Goal: Task Accomplishment & Management: Complete application form

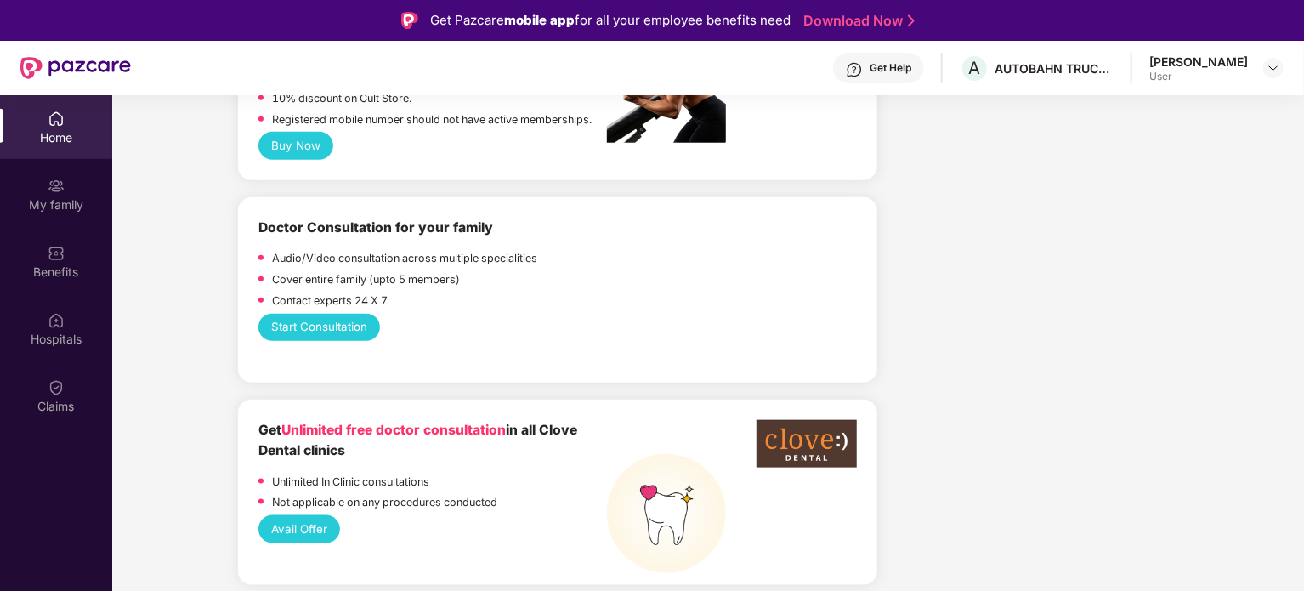
scroll to position [849, 0]
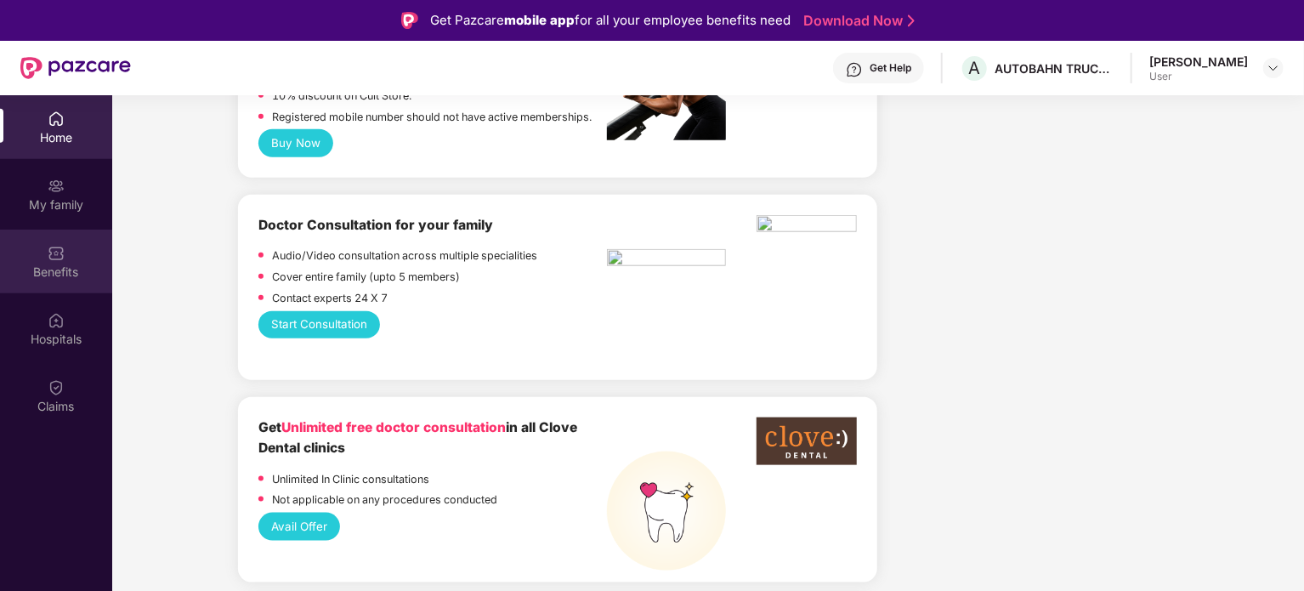
click at [54, 284] on div "Benefits" at bounding box center [56, 262] width 112 height 64
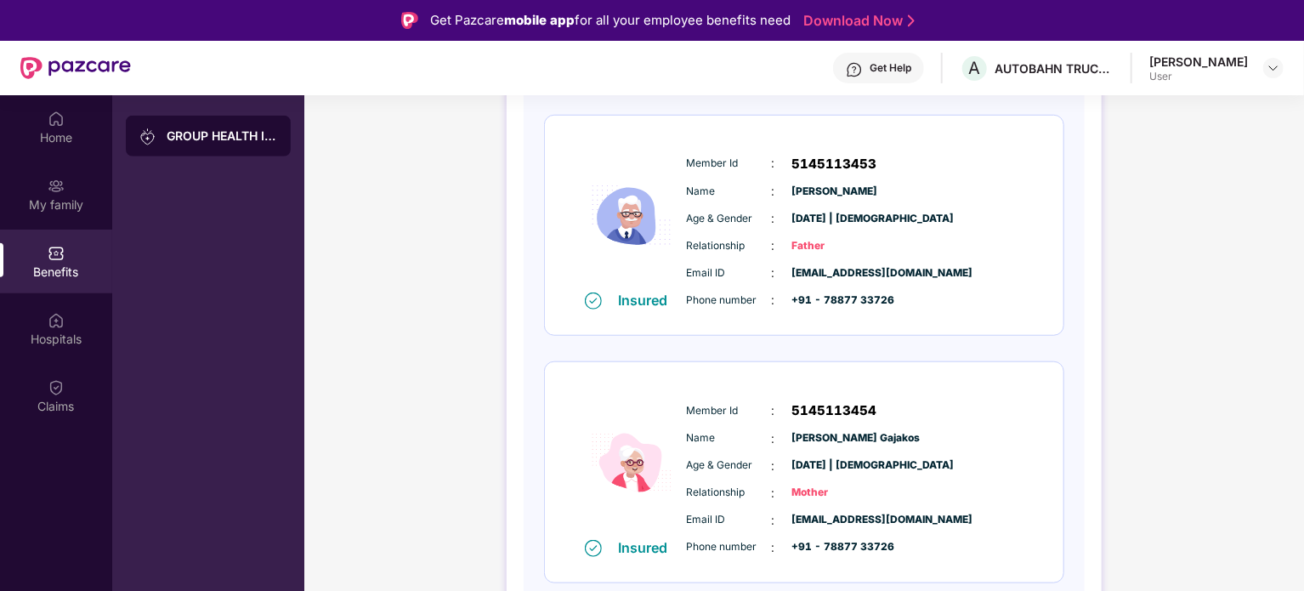
scroll to position [724, 0]
click at [60, 331] on div "Hospitals" at bounding box center [56, 339] width 112 height 17
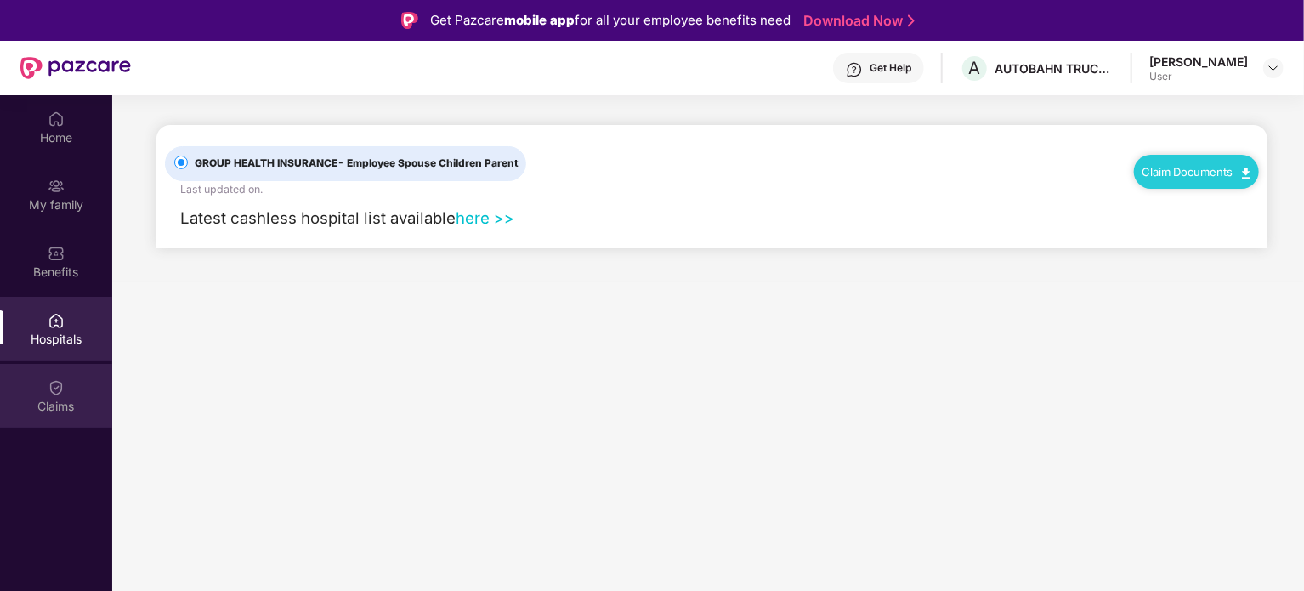
click at [41, 411] on div "Claims" at bounding box center [56, 406] width 112 height 17
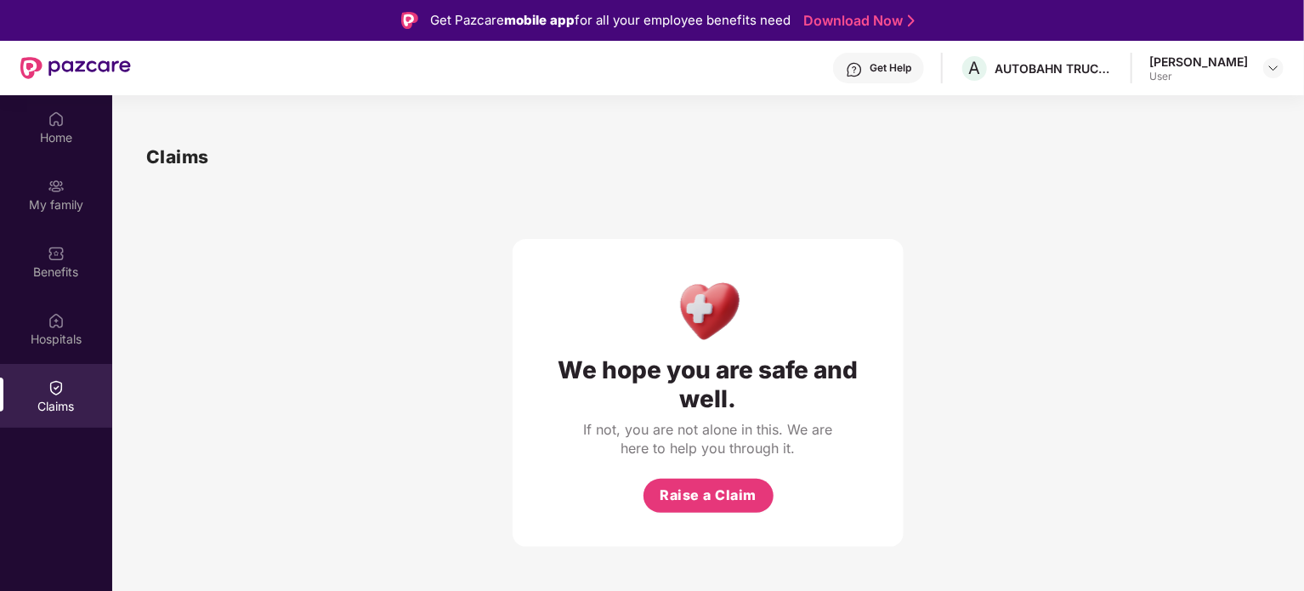
click at [728, 518] on div "We hope you are safe and well. If not, you are not alone in this. We are here t…" at bounding box center [708, 393] width 391 height 308
click at [723, 502] on span "Raise a Claim" at bounding box center [708, 495] width 97 height 21
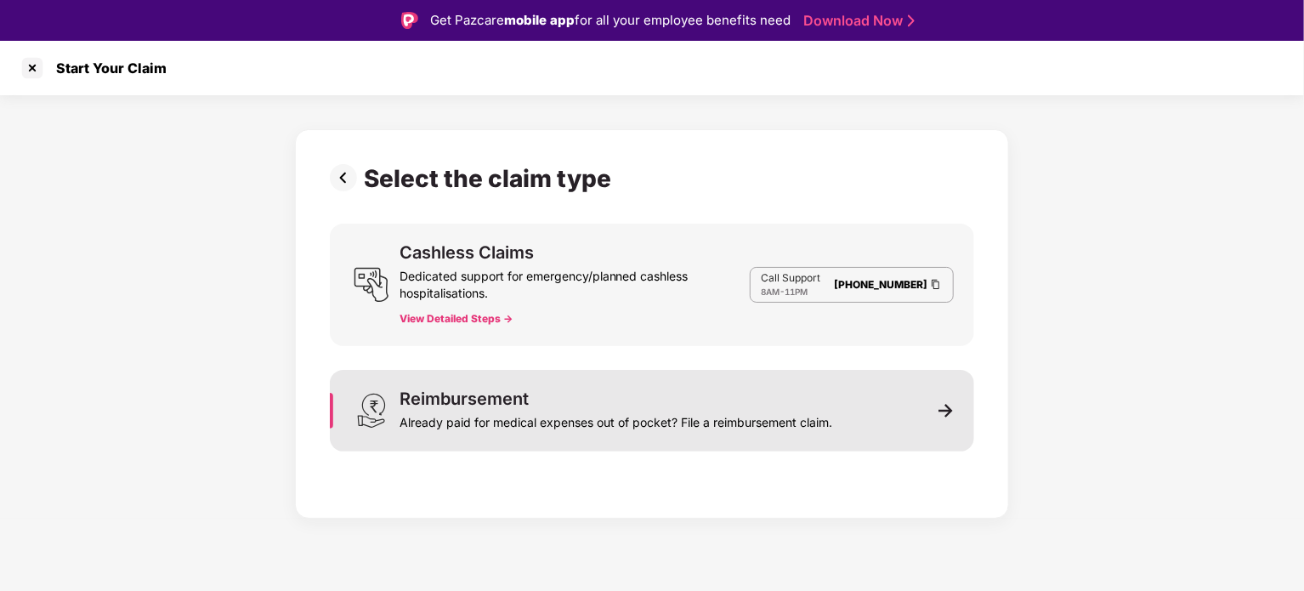
click at [939, 408] on img at bounding box center [945, 410] width 15 height 15
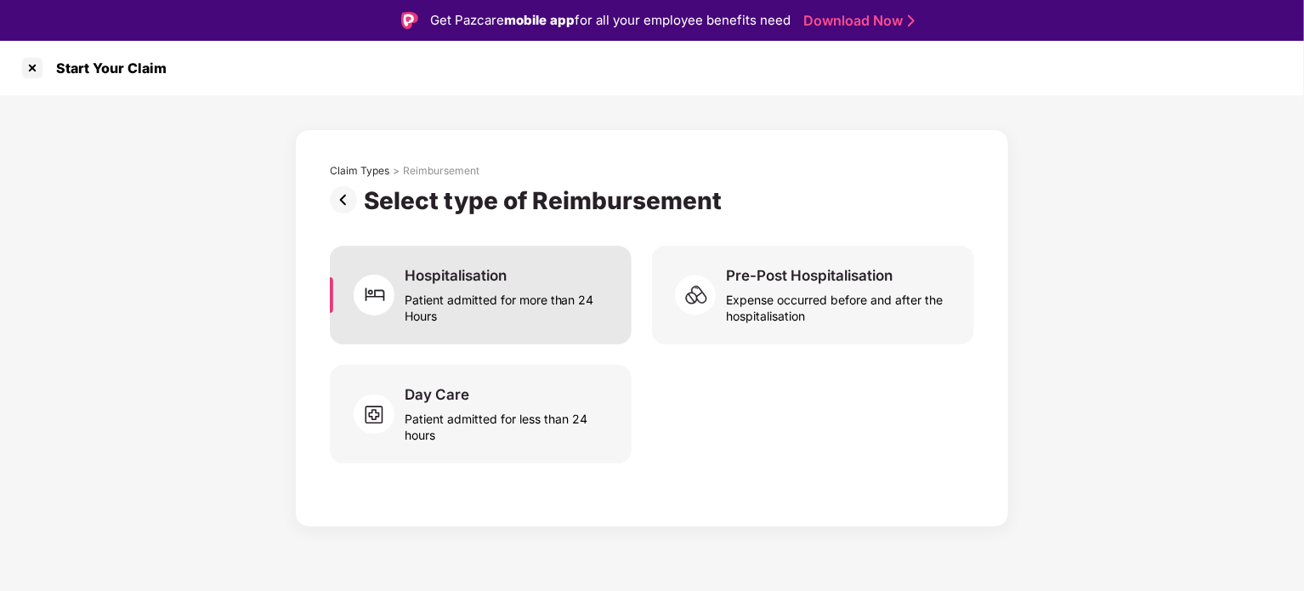
click at [517, 275] on div "Hospitalisation Patient admitted for more than 24 Hours" at bounding box center [508, 295] width 207 height 58
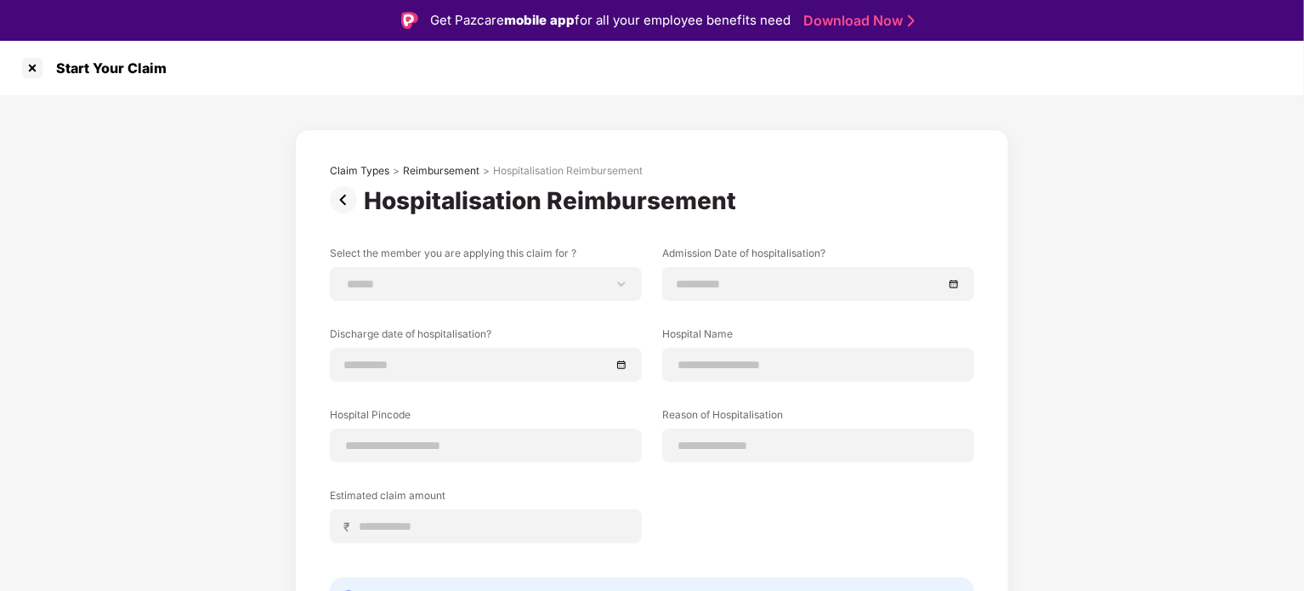
scroll to position [102, 0]
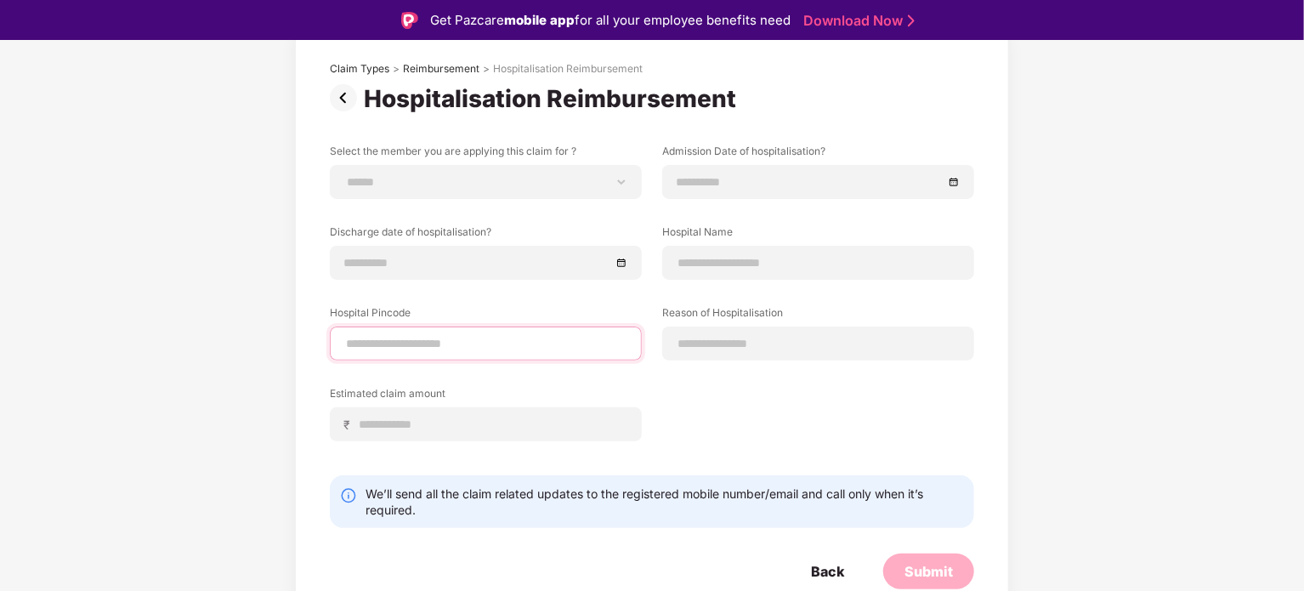
click at [568, 336] on input at bounding box center [485, 344] width 283 height 18
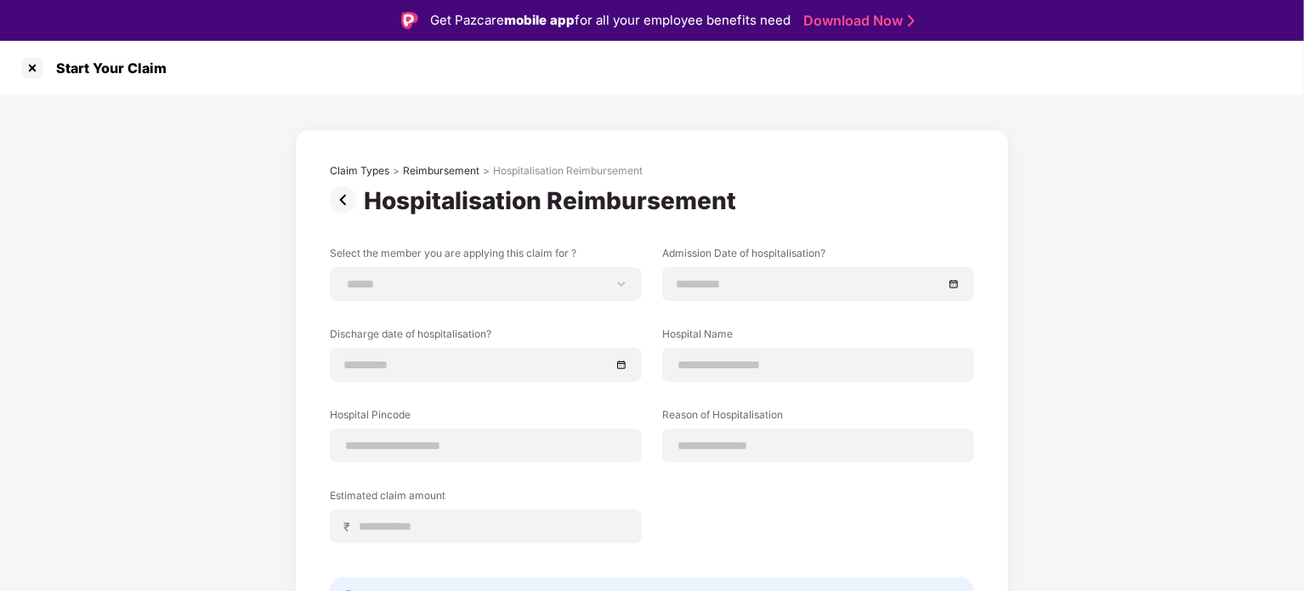
click at [683, 123] on div "**********" at bounding box center [652, 414] width 1304 height 639
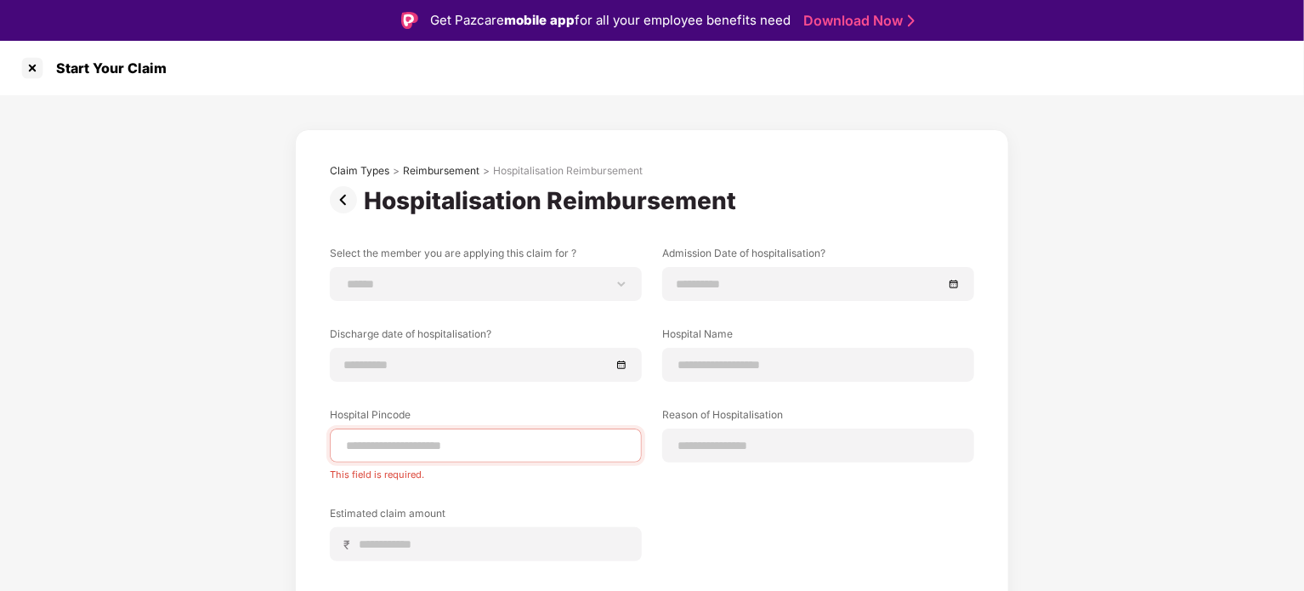
click at [175, 208] on div "**********" at bounding box center [652, 423] width 1304 height 657
click at [33, 71] on div at bounding box center [32, 67] width 27 height 27
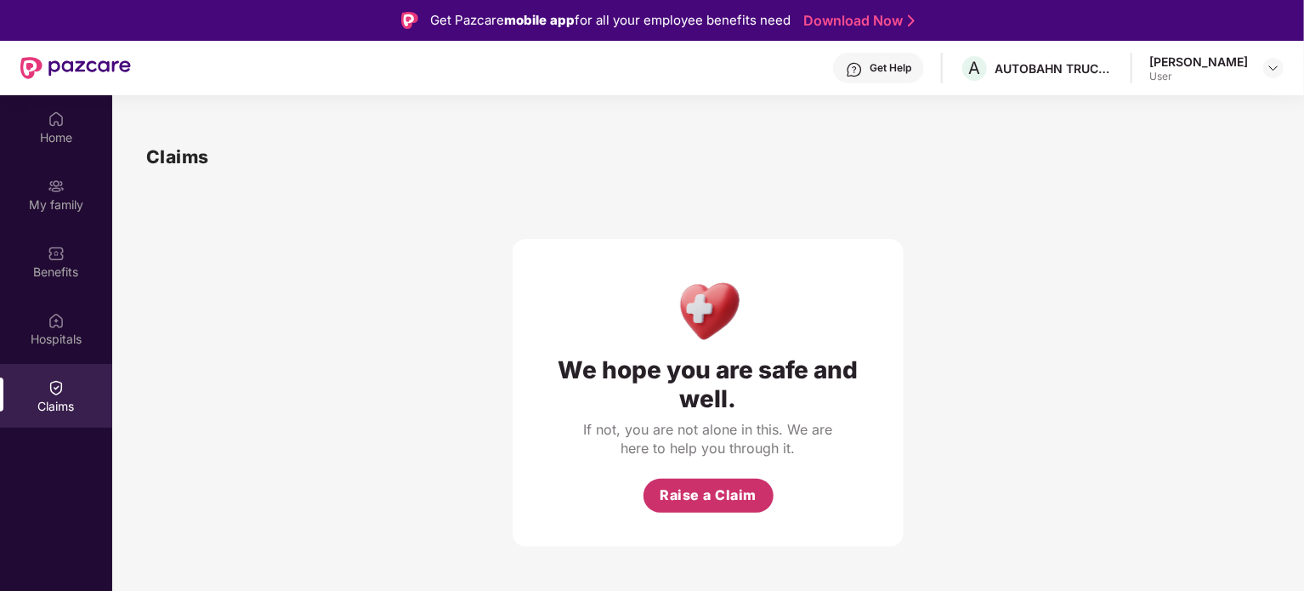
click at [718, 496] on span "Raise a Claim" at bounding box center [708, 495] width 97 height 21
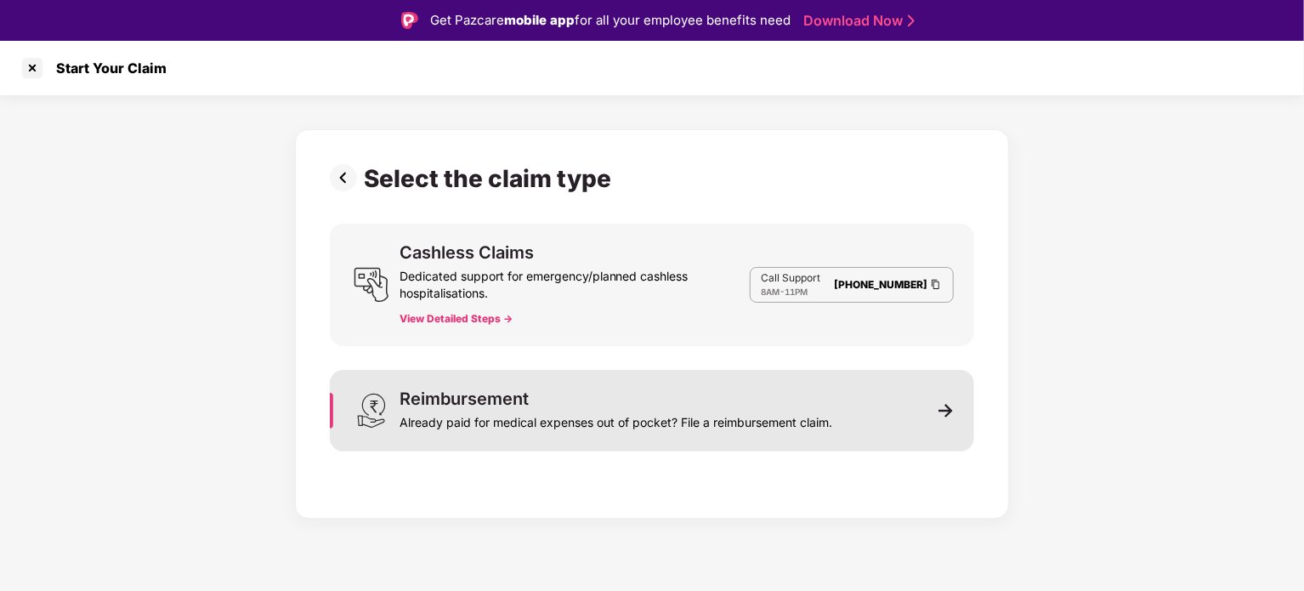
click at [962, 404] on div "Reimbursement Already paid for medical expenses out of pocket? File a reimburse…" at bounding box center [652, 411] width 644 height 82
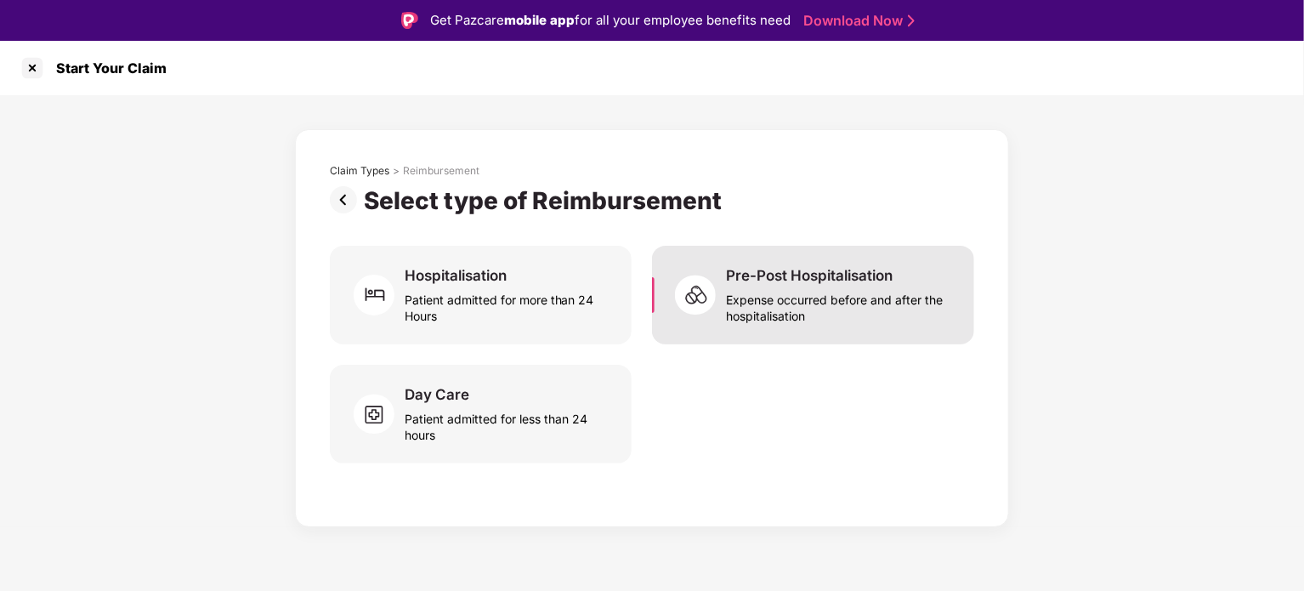
click at [819, 285] on div "Expense occurred before and after the hospitalisation" at bounding box center [840, 304] width 228 height 39
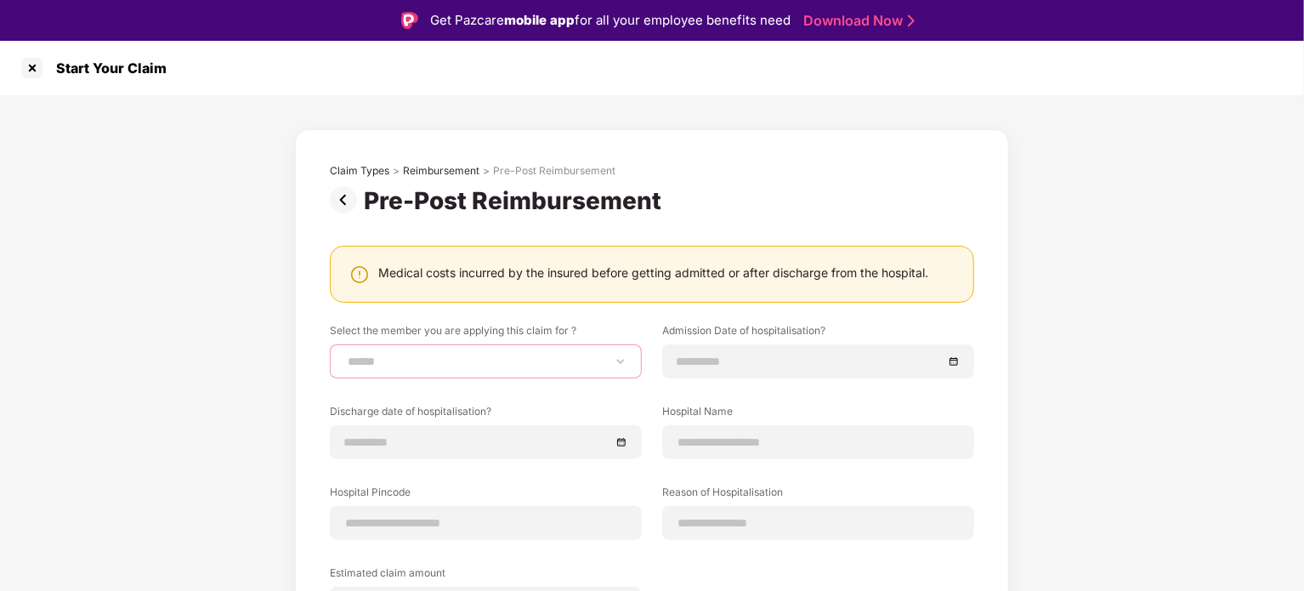
click at [564, 363] on select "**********" at bounding box center [485, 361] width 283 height 14
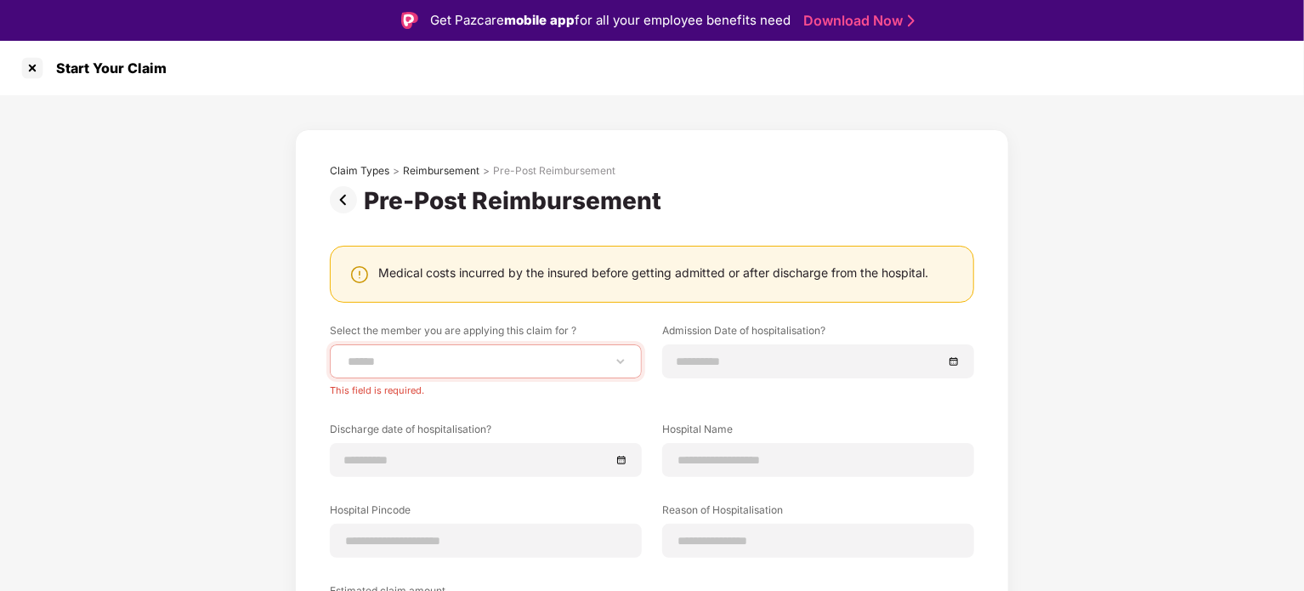
click at [146, 377] on div "**********" at bounding box center [652, 462] width 1304 height 734
drag, startPoint x: 34, startPoint y: 82, endPoint x: 31, endPoint y: 69, distance: 13.2
click at [31, 69] on div "Start Your Claim" at bounding box center [652, 68] width 1304 height 54
click at [31, 69] on div at bounding box center [32, 67] width 27 height 27
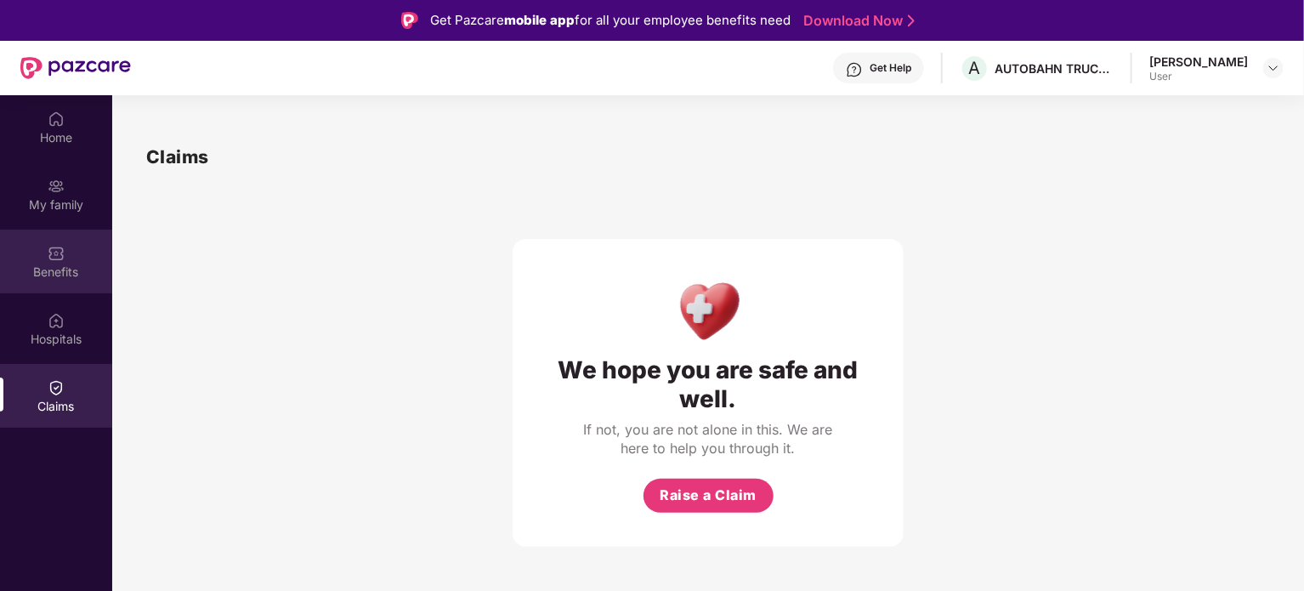
click at [67, 270] on div "Benefits" at bounding box center [56, 272] width 112 height 17
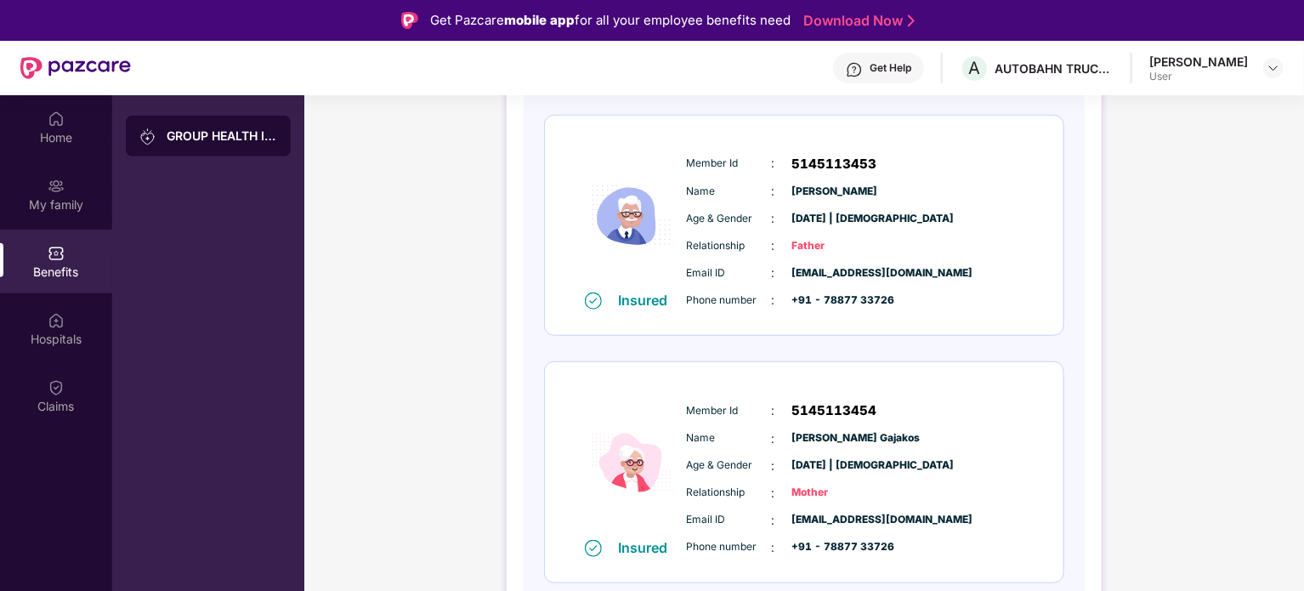
scroll to position [95, 0]
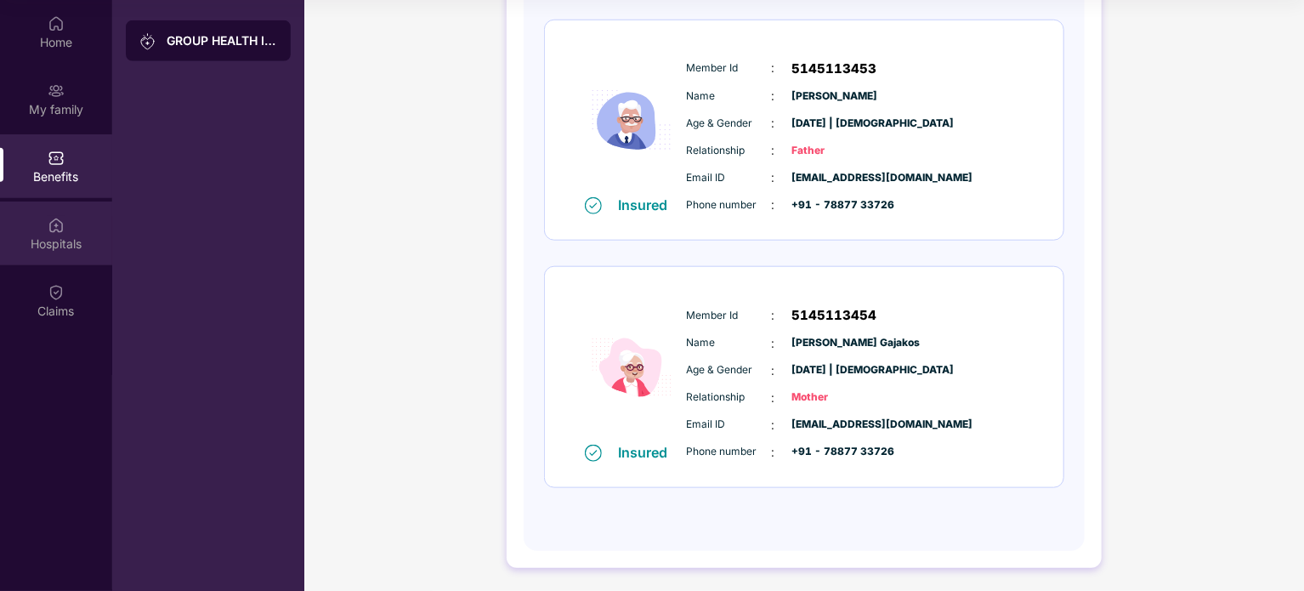
click at [54, 242] on div "Hospitals" at bounding box center [56, 243] width 112 height 17
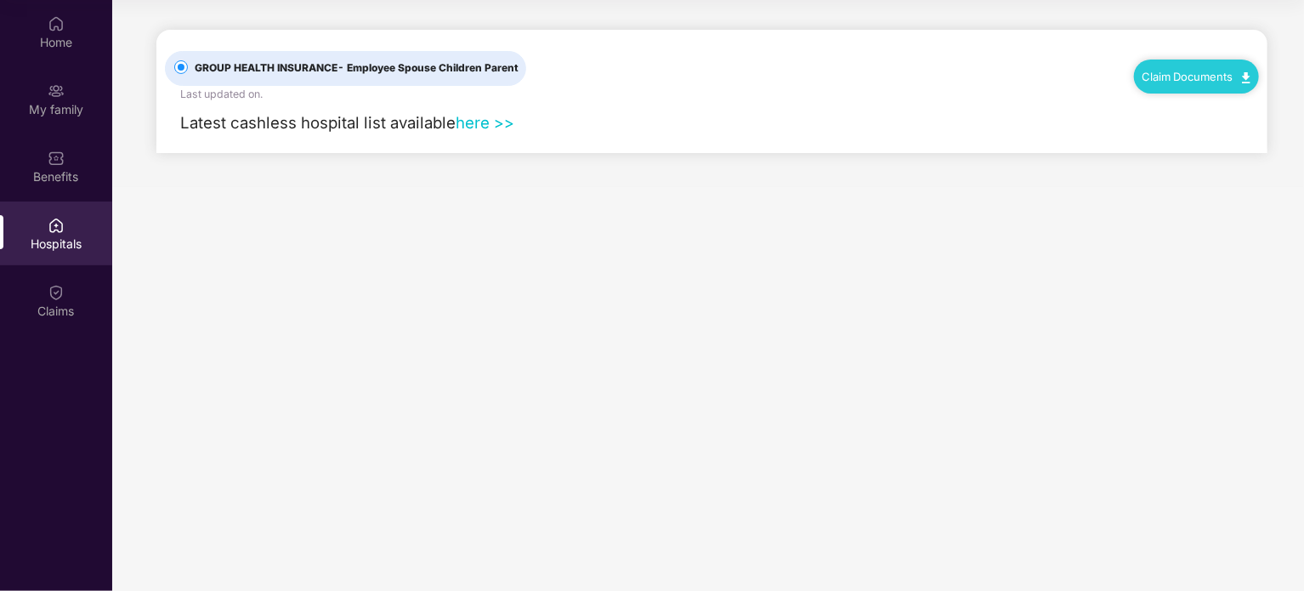
click at [501, 122] on link "here >>" at bounding box center [485, 122] width 59 height 19
click at [51, 107] on div "My family" at bounding box center [56, 109] width 112 height 17
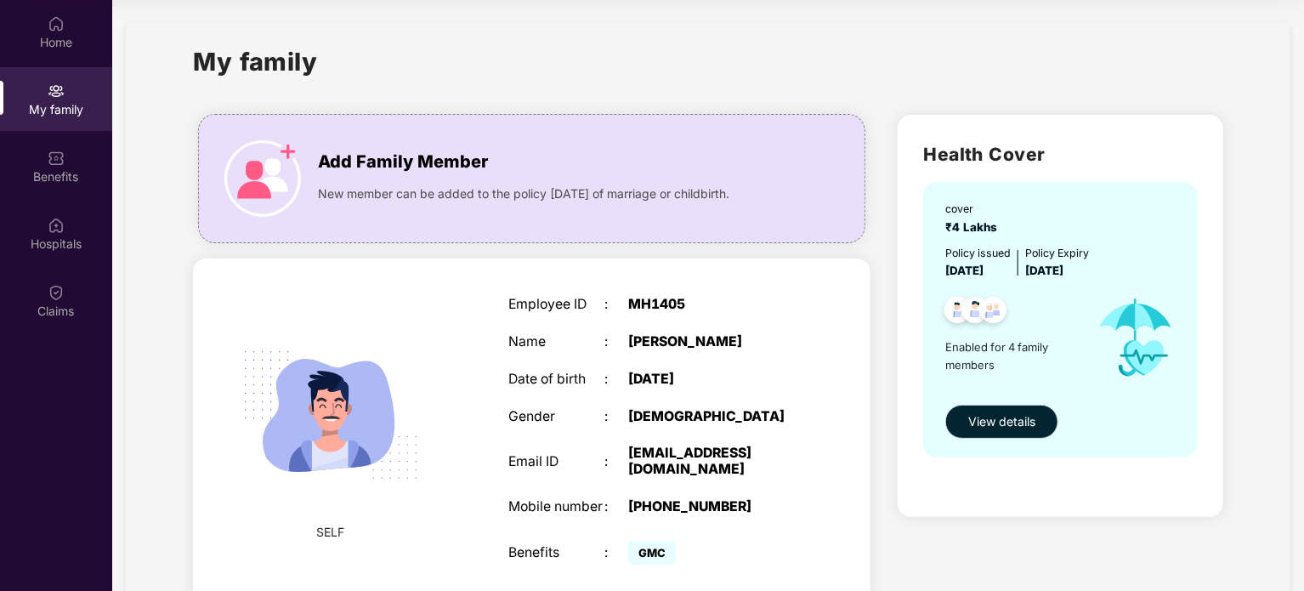
scroll to position [3, 0]
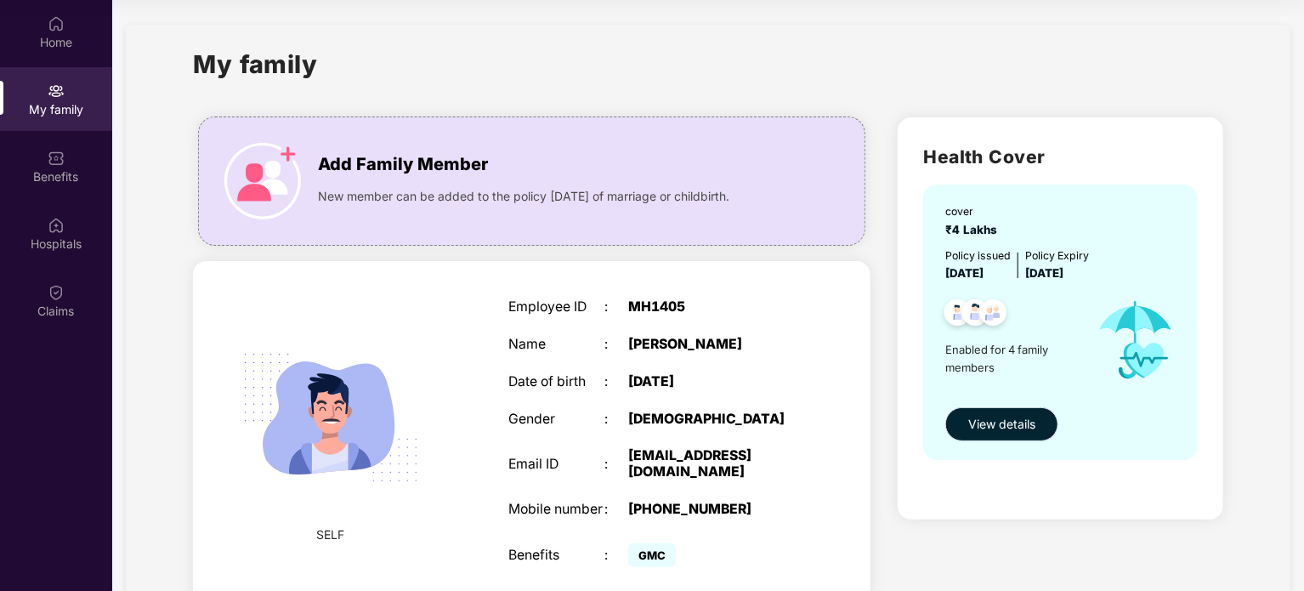
click at [1024, 429] on span "View details" at bounding box center [1001, 424] width 67 height 19
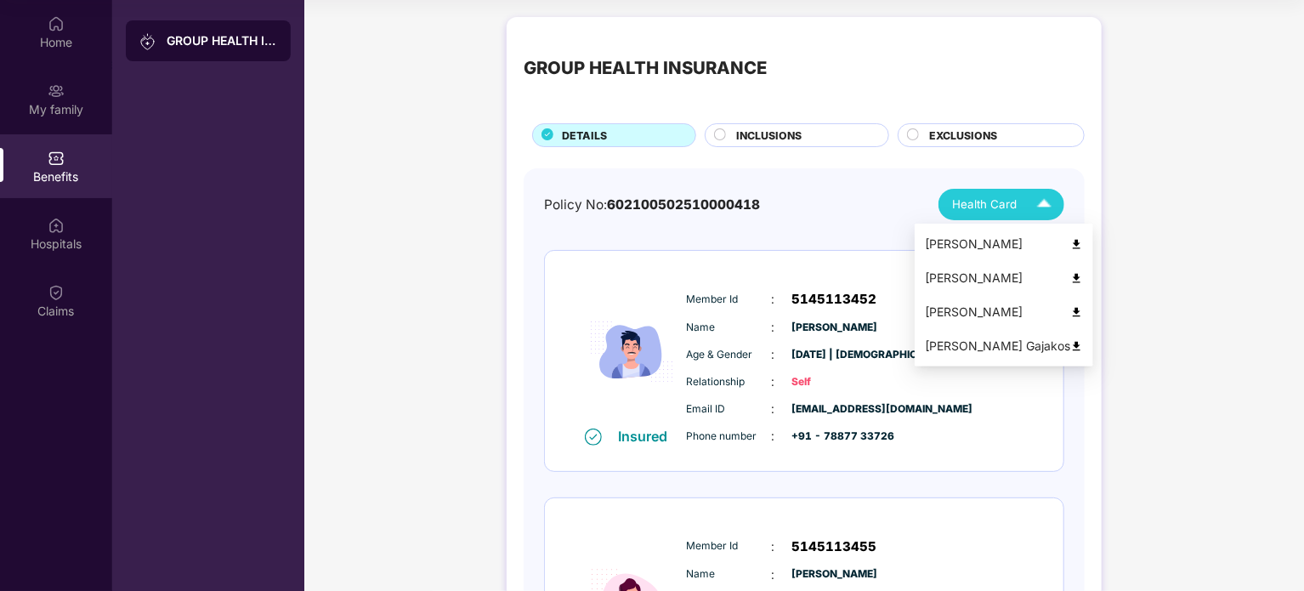
click at [1023, 203] on div "Health Card" at bounding box center [1005, 205] width 107 height 30
click at [1055, 240] on div "[PERSON_NAME]" at bounding box center [1004, 244] width 158 height 19
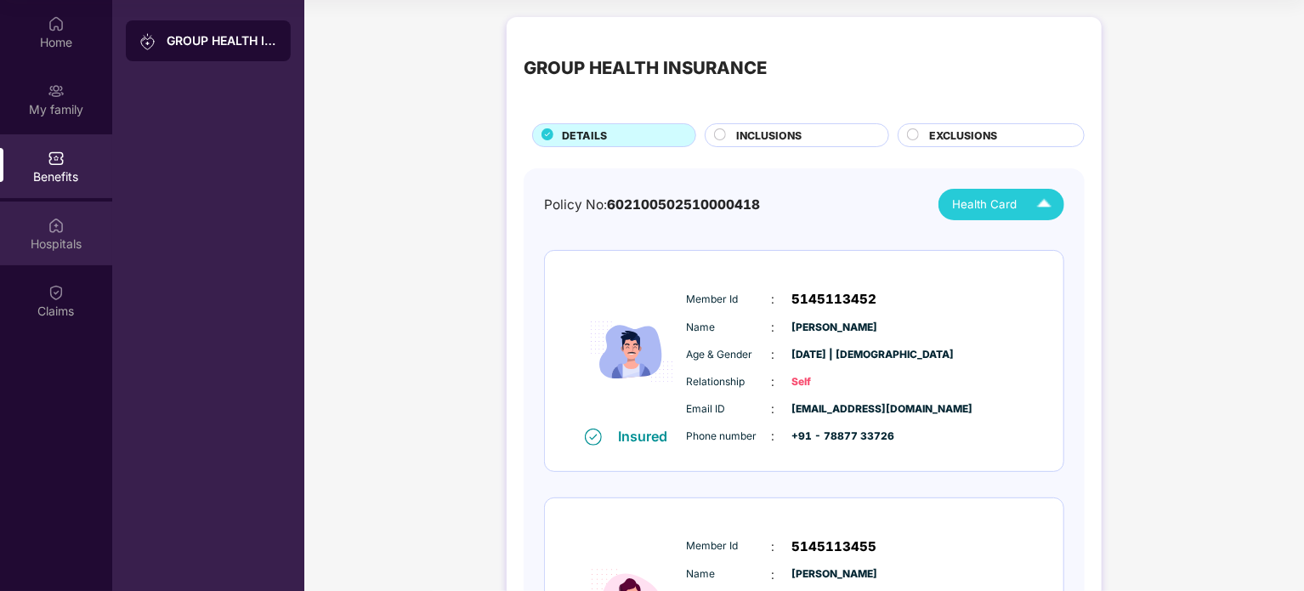
click at [59, 228] on img at bounding box center [56, 225] width 17 height 17
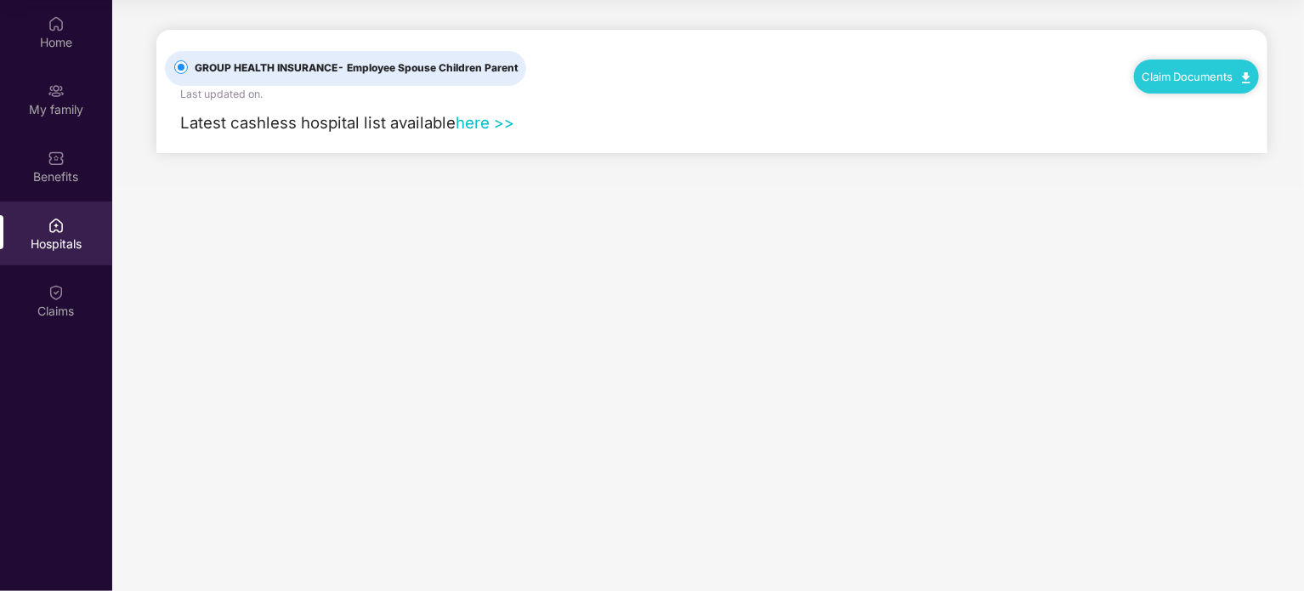
click at [490, 122] on link "here >>" at bounding box center [485, 122] width 59 height 19
